Goal: Task Accomplishment & Management: Manage account settings

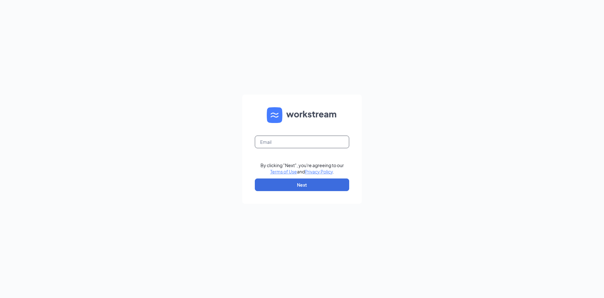
click at [285, 146] on input "text" at bounding box center [302, 141] width 94 height 13
type input "craigmelton1980@gmail.com"
click at [307, 186] on button "Next" at bounding box center [302, 184] width 94 height 13
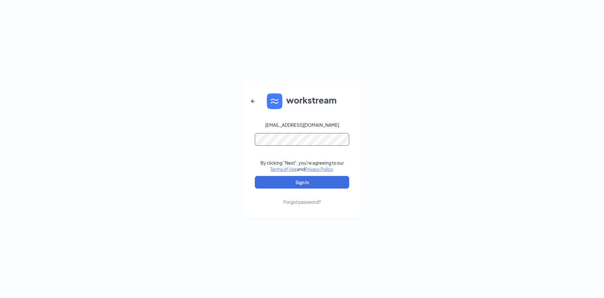
click at [255, 176] on button "Sign In" at bounding box center [302, 182] width 94 height 13
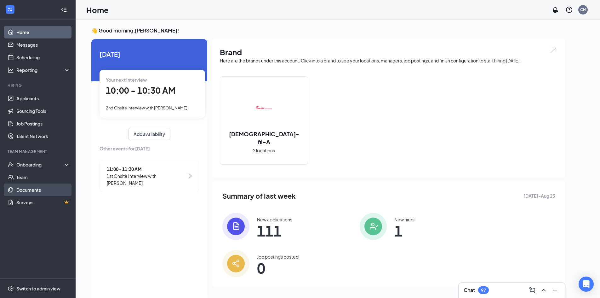
click at [28, 190] on link "Documents" at bounding box center [43, 189] width 54 height 13
